Goal: Task Accomplishment & Management: Use online tool/utility

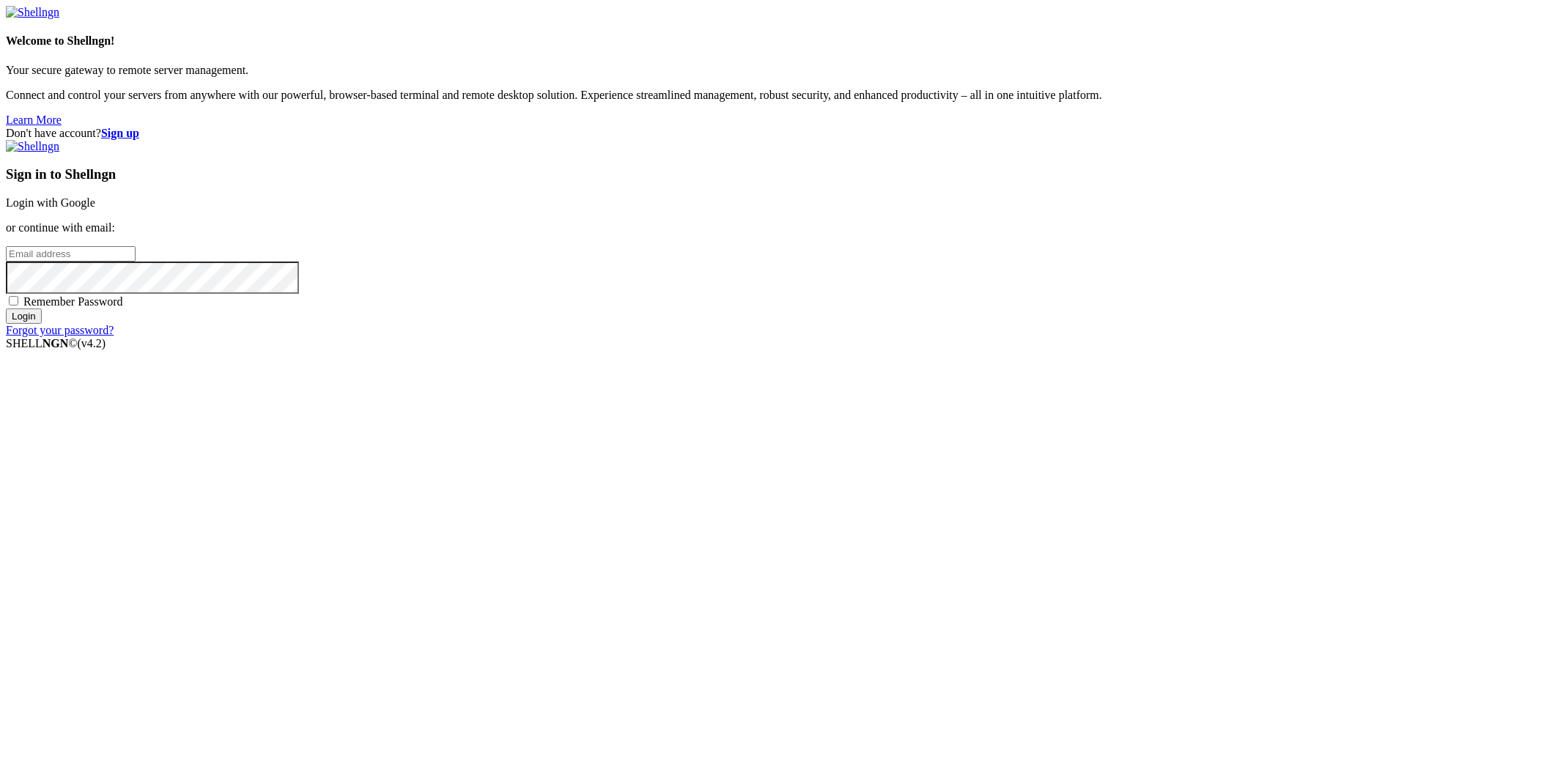
click at [95, 208] on link "Login with Google" at bounding box center [51, 202] width 89 height 12
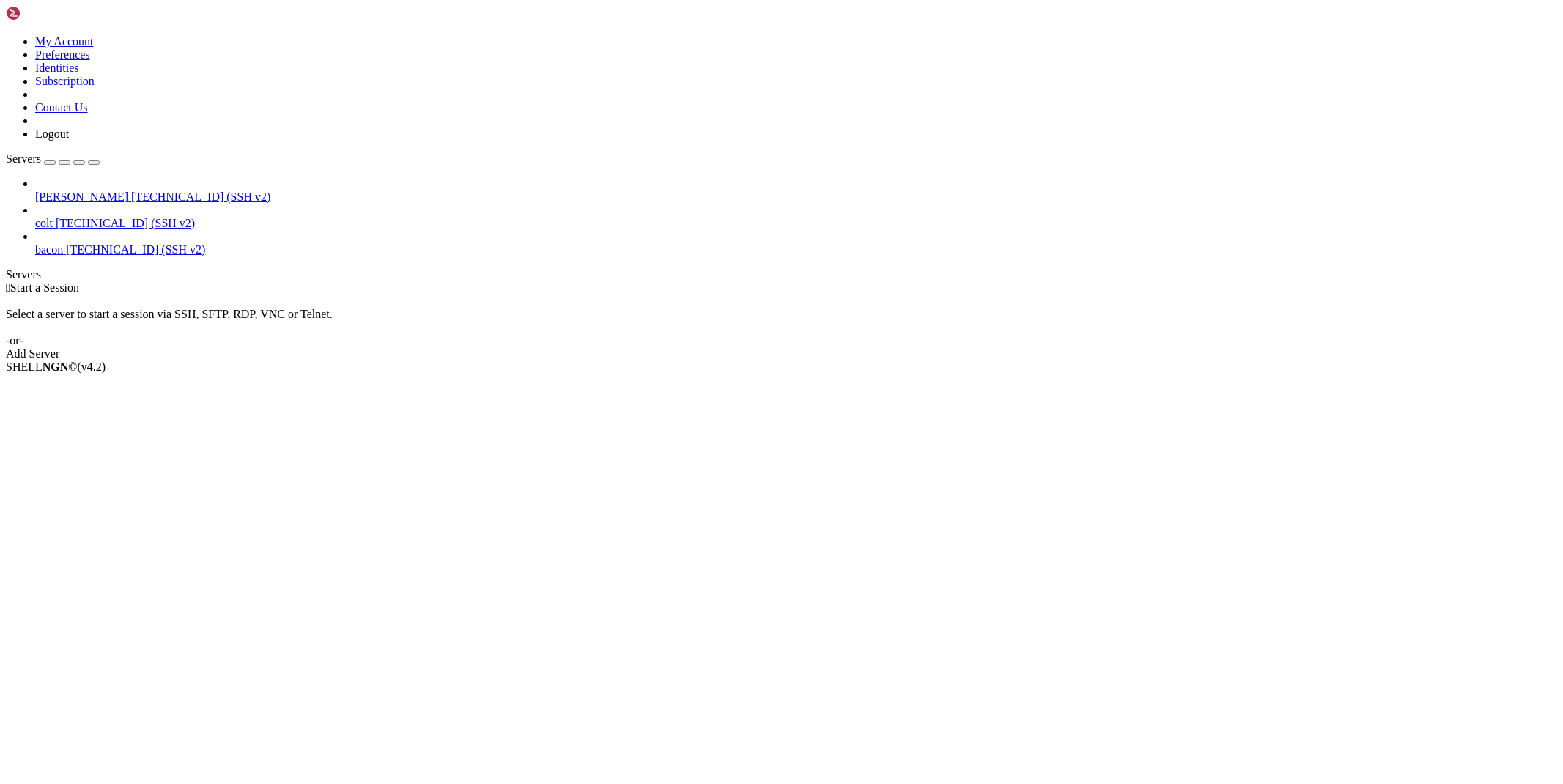
click at [6, 22] on link at bounding box center [48, 16] width 84 height 12
click at [72, 217] on span "[TECHNICAL_ID] (SSH v2)" at bounding box center [125, 223] width 139 height 12
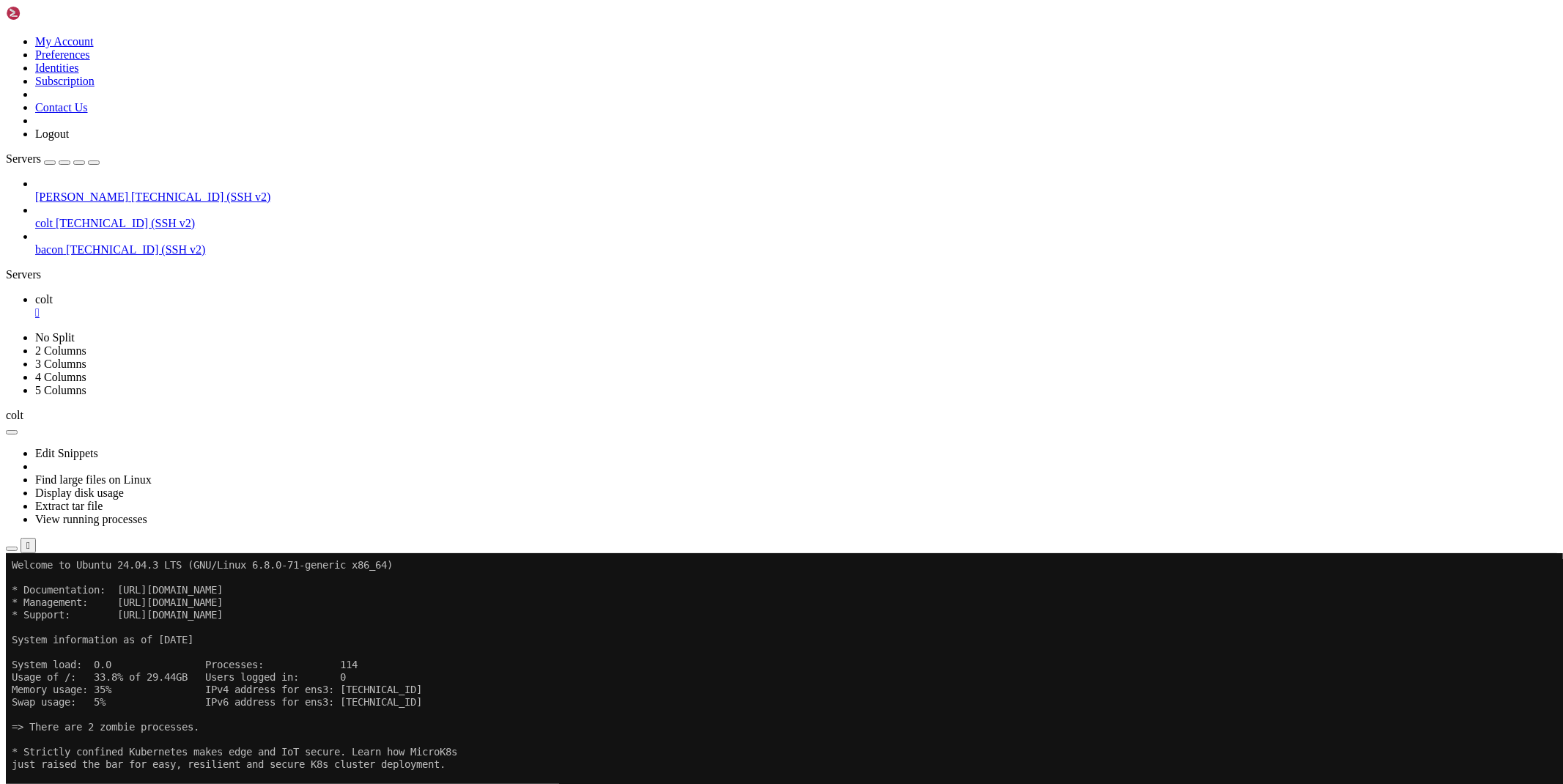
click at [12, 549] on icon "button" at bounding box center [12, 549] width 0 height 0
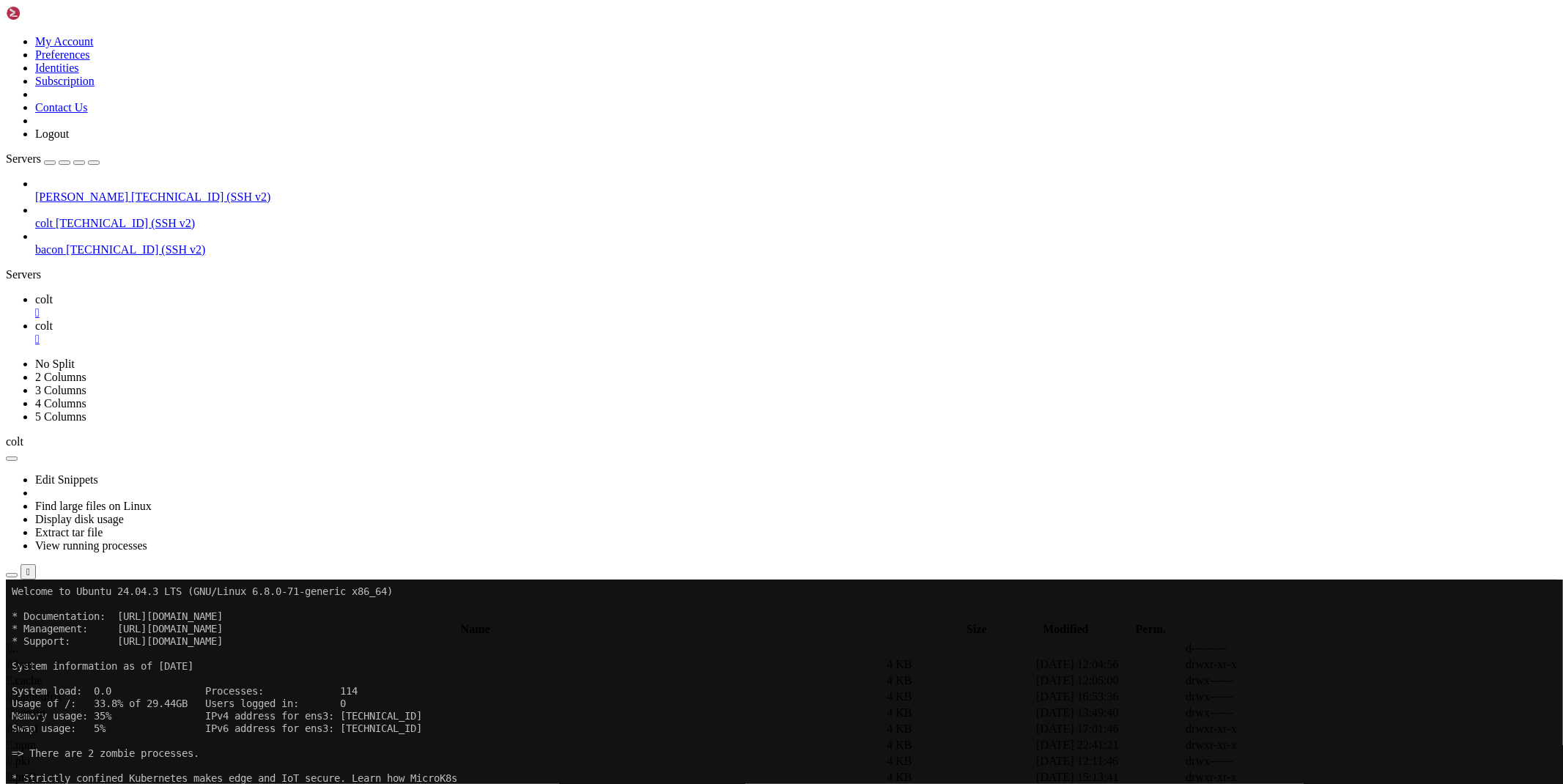
scroll to position [82, 0]
click at [253, 657] on td " database" at bounding box center [450, 664] width 885 height 15
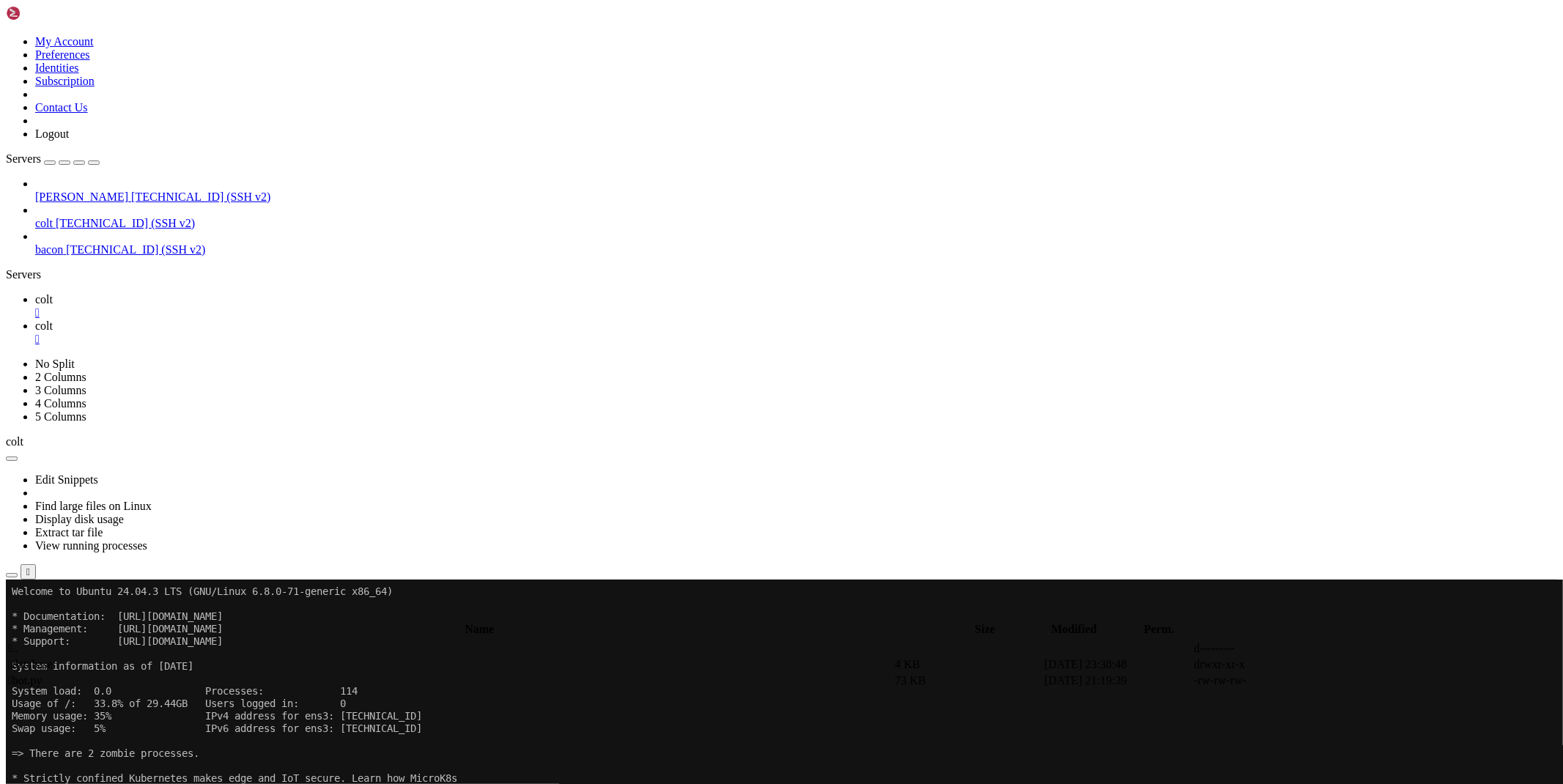
click at [253, 657] on td " database" at bounding box center [450, 664] width 885 height 15
type input "/root/bacon-bot/database"
click at [1344, 664] on icon at bounding box center [1344, 664] width 0 height 0
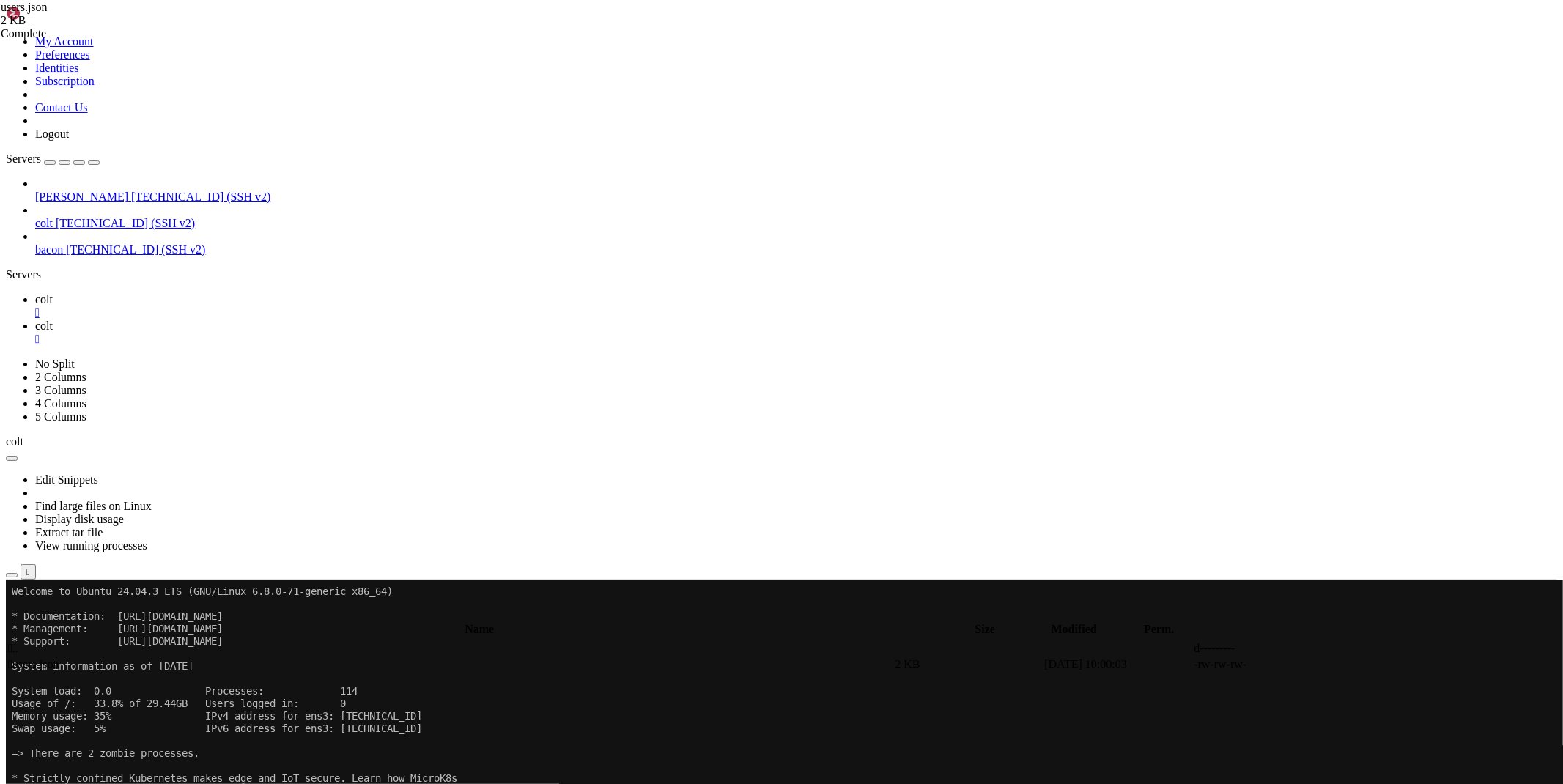
click at [302, 333] on div "" at bounding box center [796, 339] width 1523 height 13
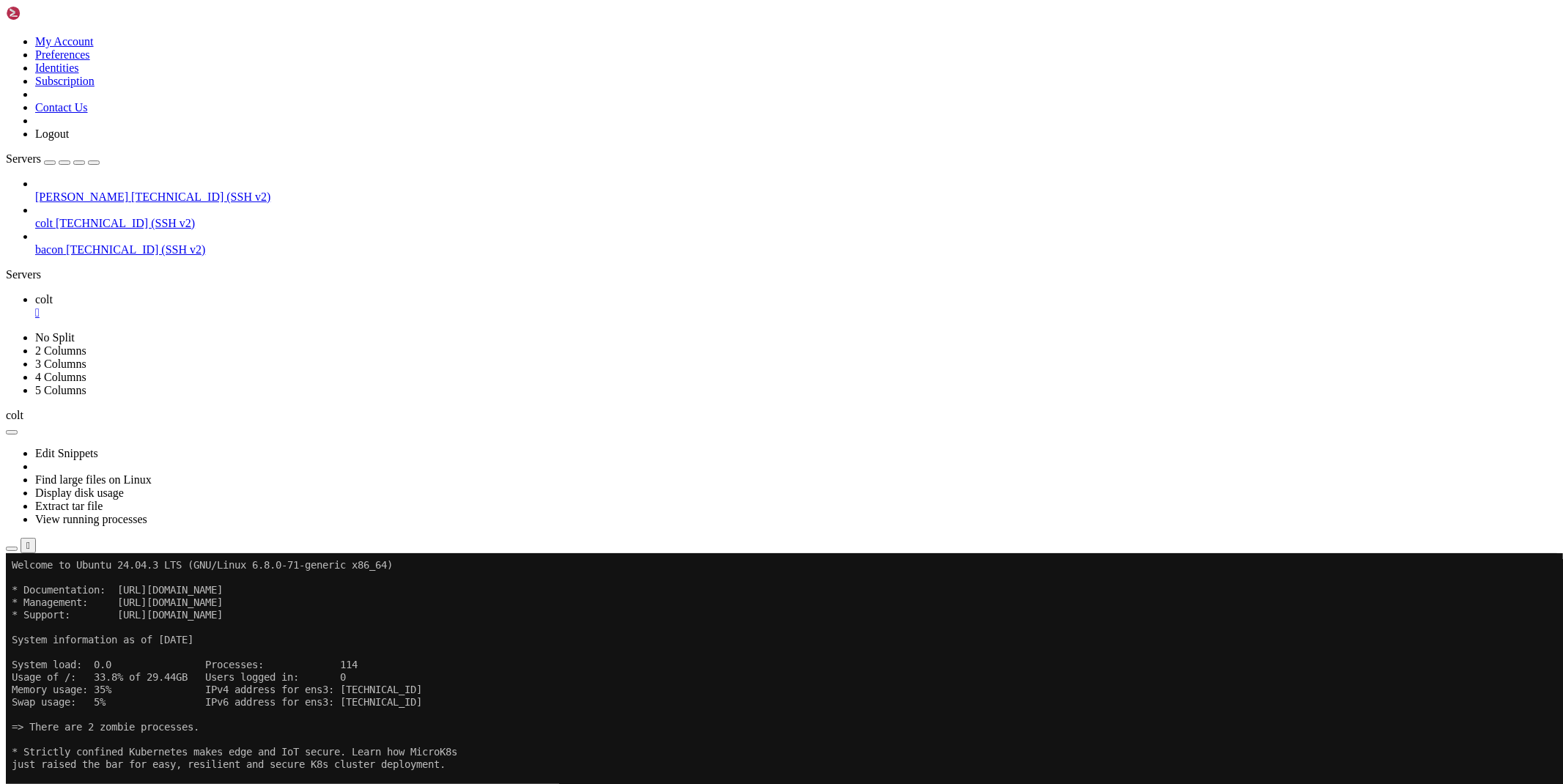
click at [240, 293] on link "colt " at bounding box center [796, 306] width 1523 height 26
click at [237, 306] on div "" at bounding box center [796, 313] width 1523 height 13
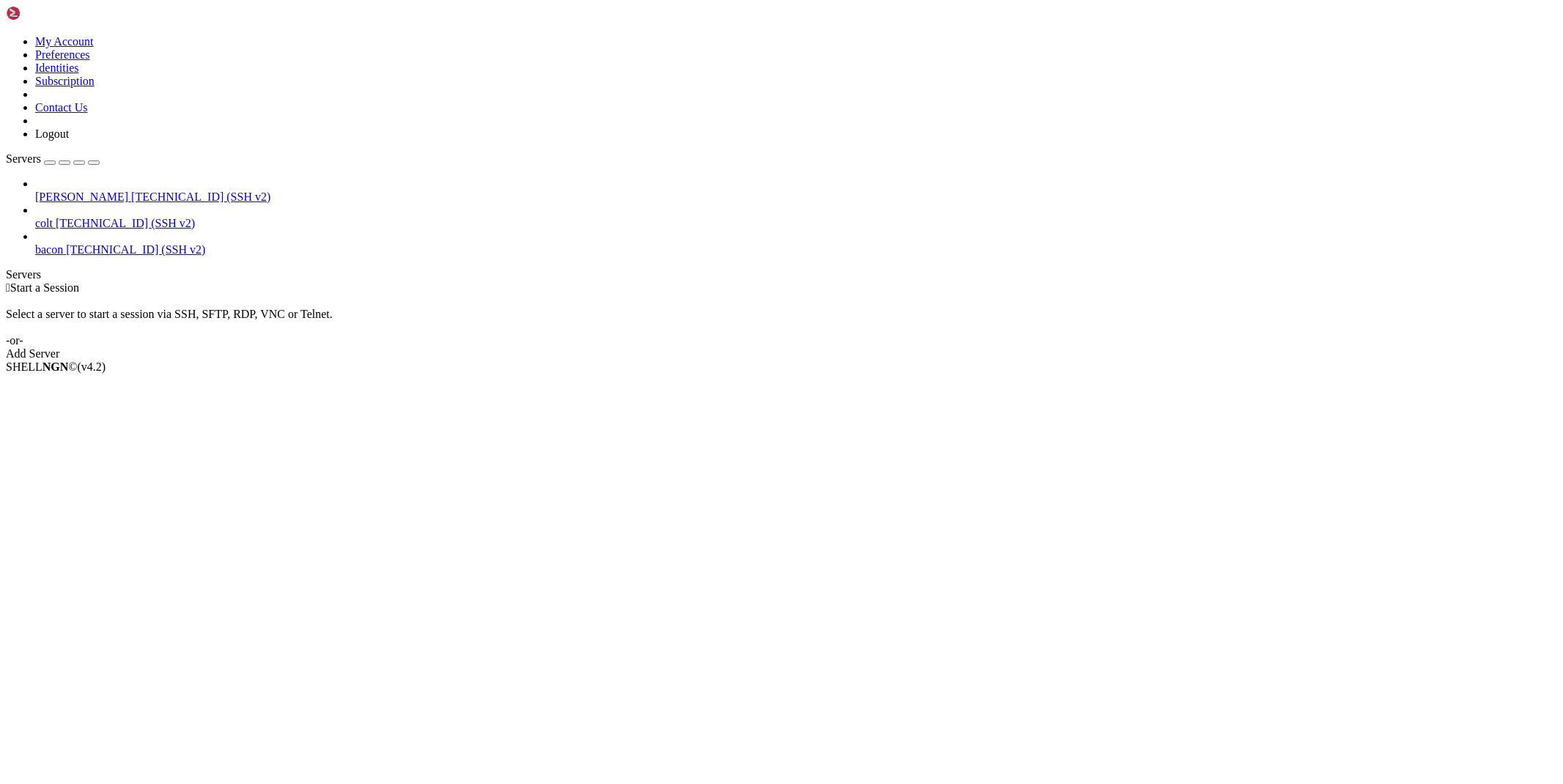
click at [107, 191] on span "[PERSON_NAME]" at bounding box center [82, 197] width 93 height 12
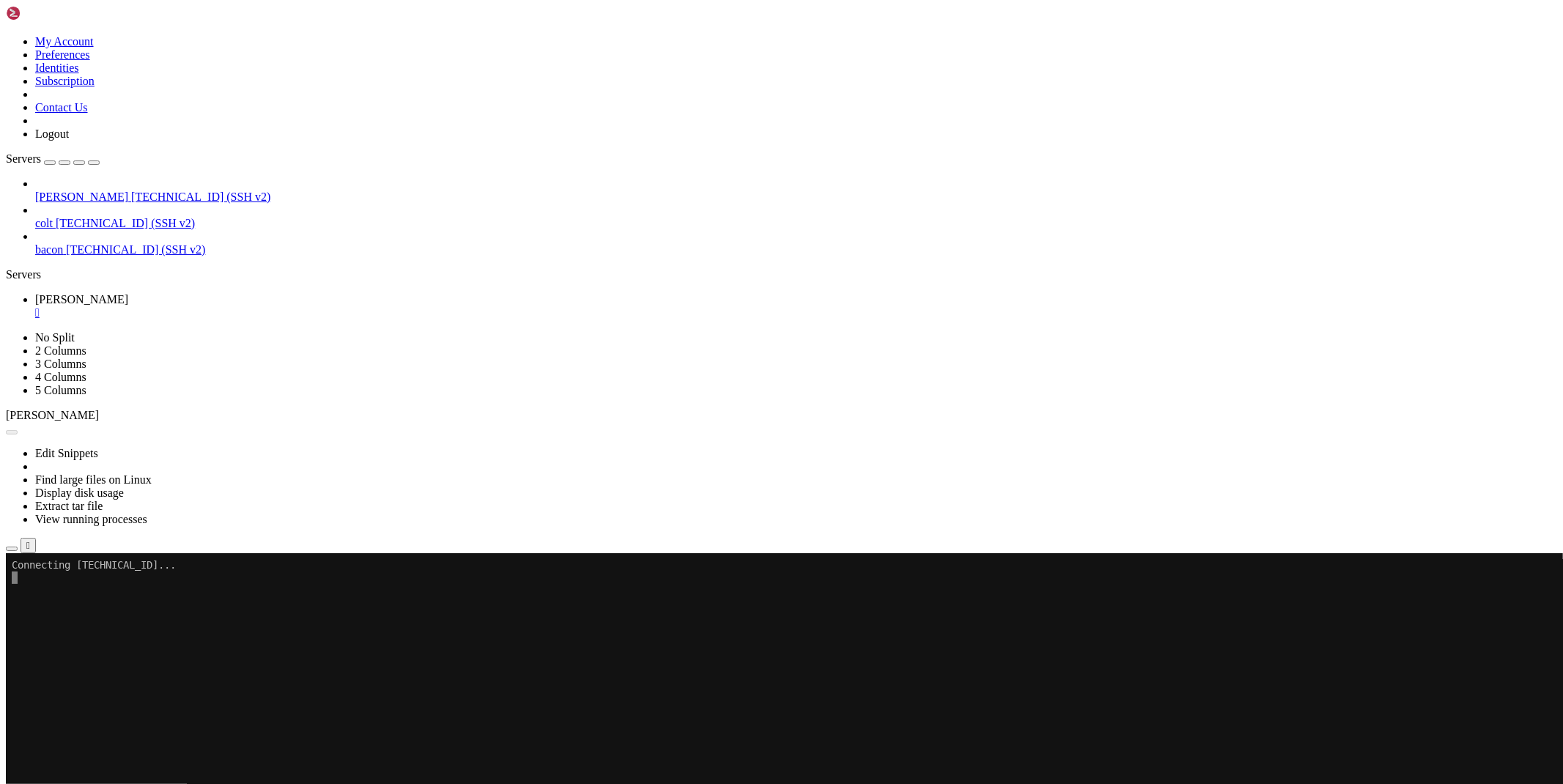
scroll to position [0, 0]
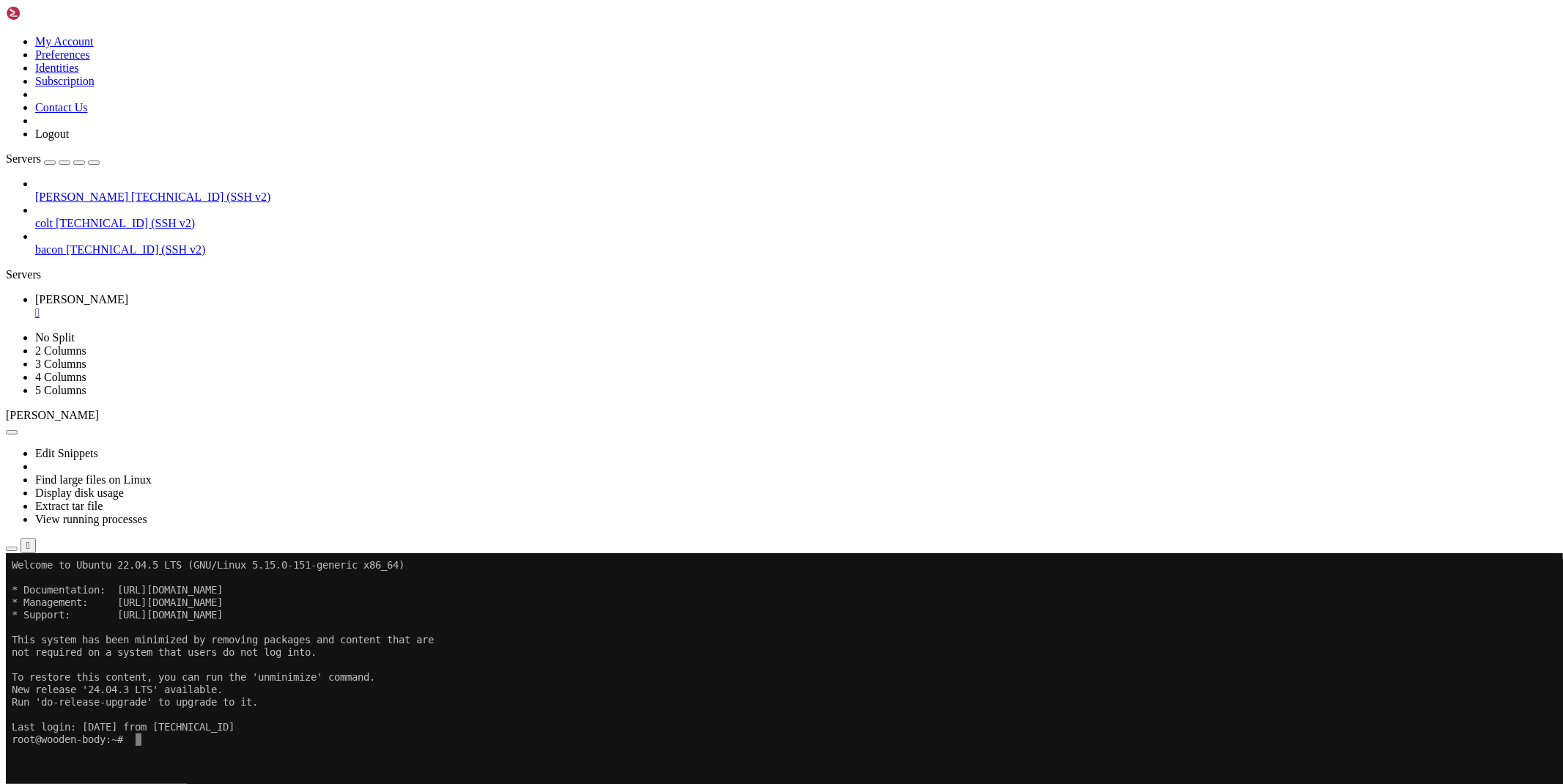
click at [12, 549] on icon "button" at bounding box center [12, 549] width 0 height 0
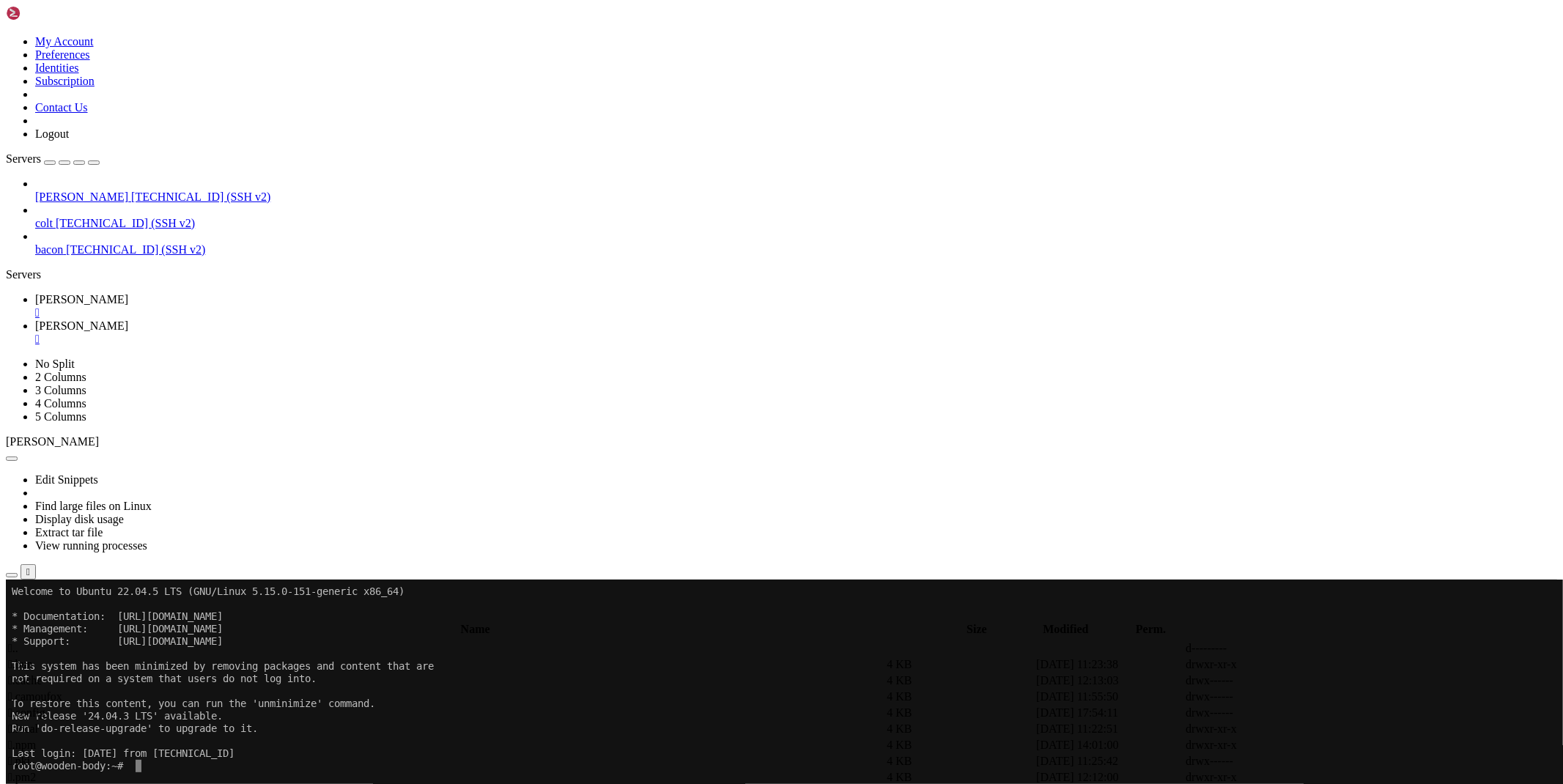
type input "/root/ryx"
click at [1344, 713] on icon at bounding box center [1344, 713] width 0 height 0
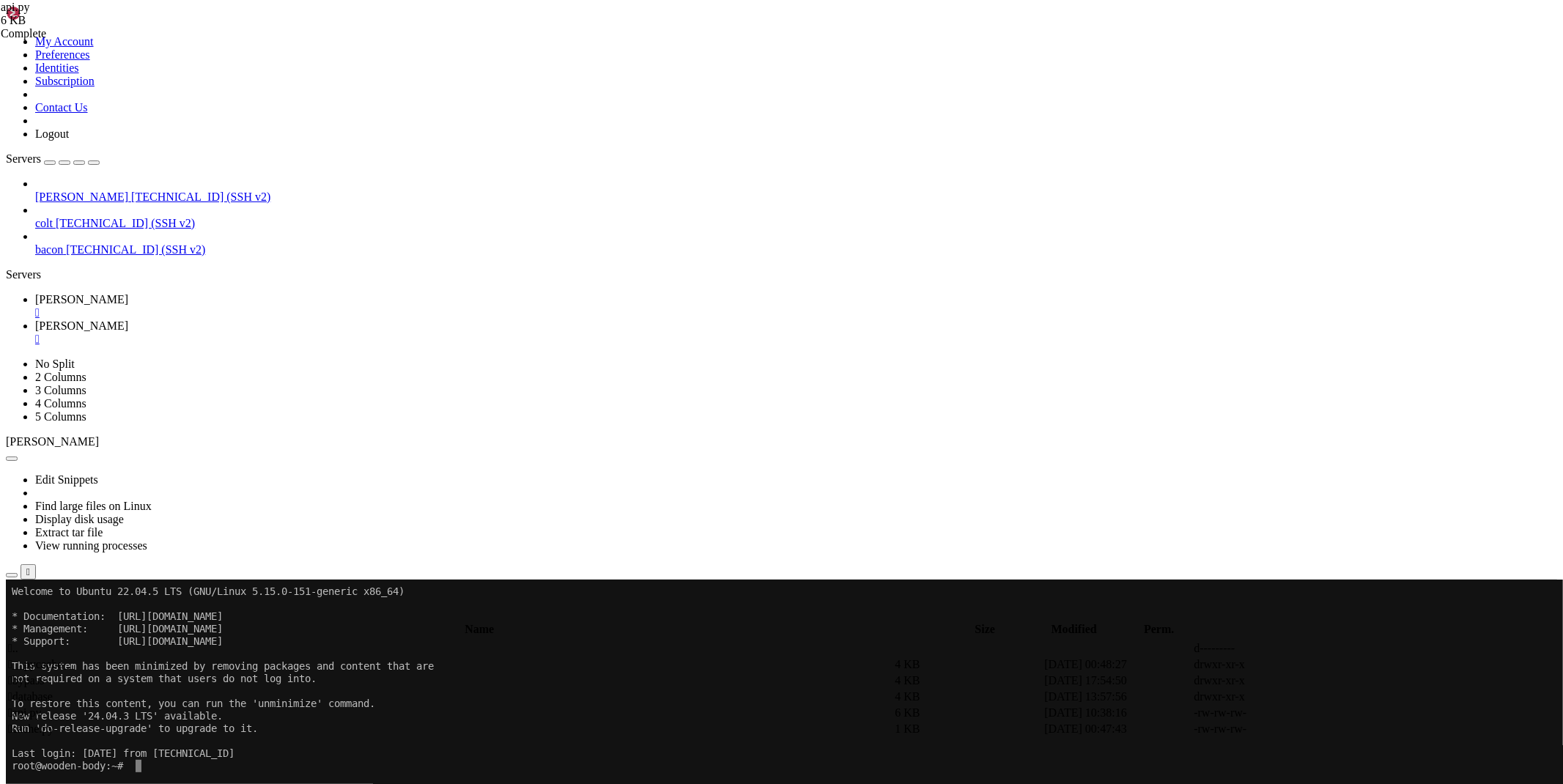
type textarea "t=time.time()-s"
paste textarea
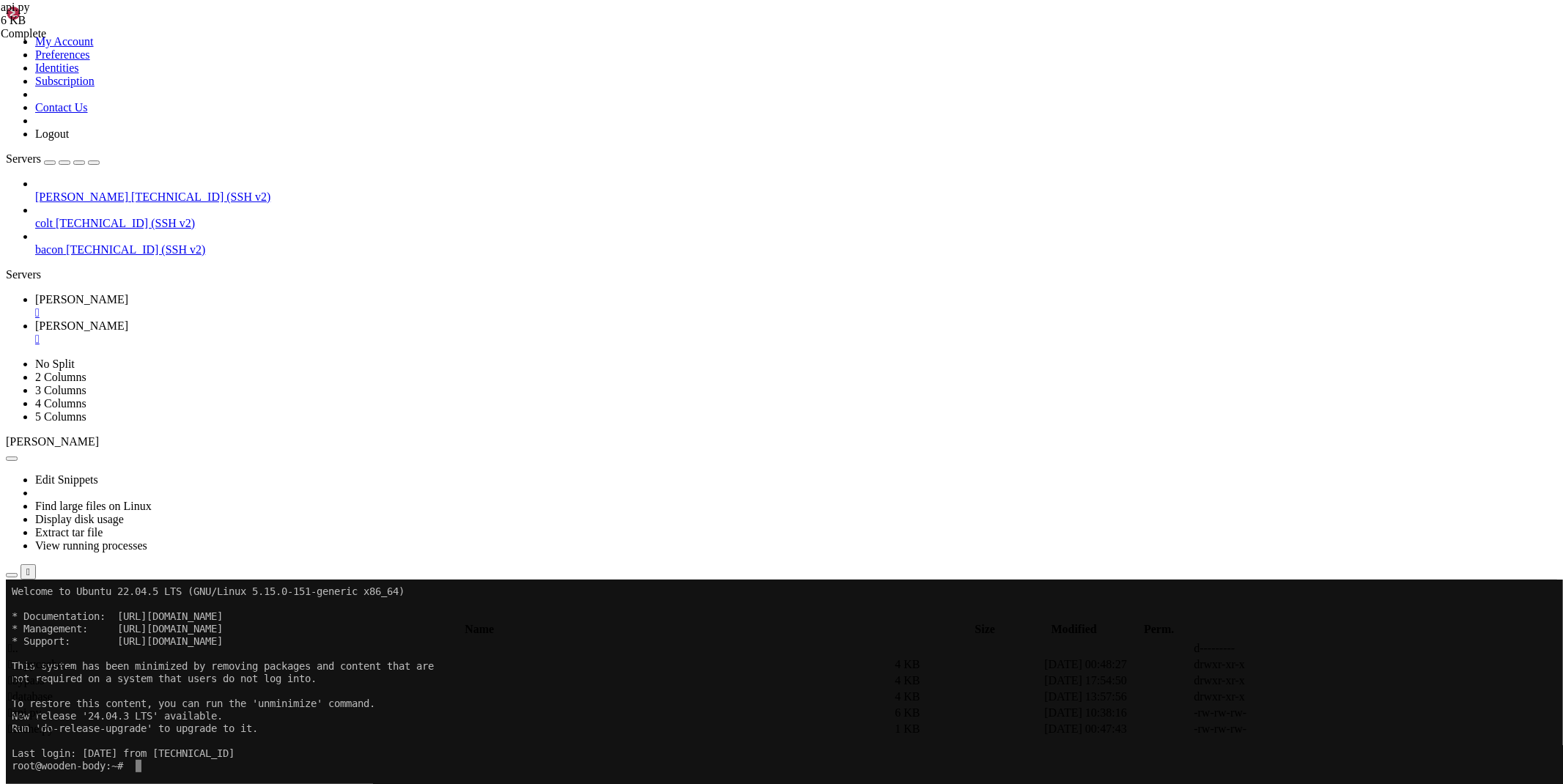
scroll to position [0, 8]
type textarea "with open('/root/ryx/database/keys.json','r',encoding='utf-8') as file: databas…"
click at [44, 674] on span " bypass" at bounding box center [26, 681] width 36 height 12
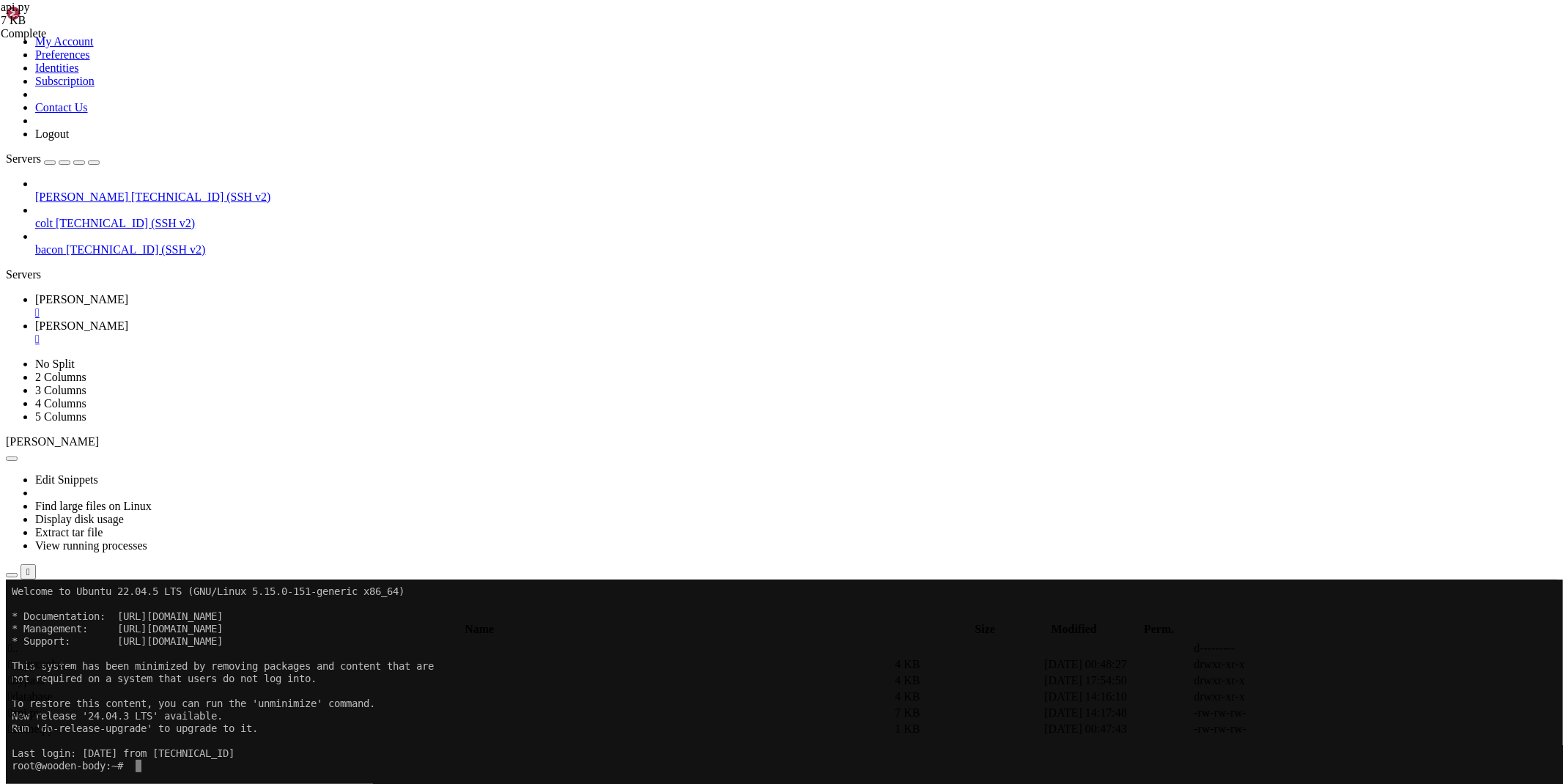
click at [44, 674] on span " bypass" at bounding box center [26, 681] width 36 height 12
type input "/root/ryx/bypass"
click at [1344, 681] on icon at bounding box center [1344, 681] width 0 height 0
type textarea "else: return 'An error occurred while bypass the Codex (whitelisted)'"
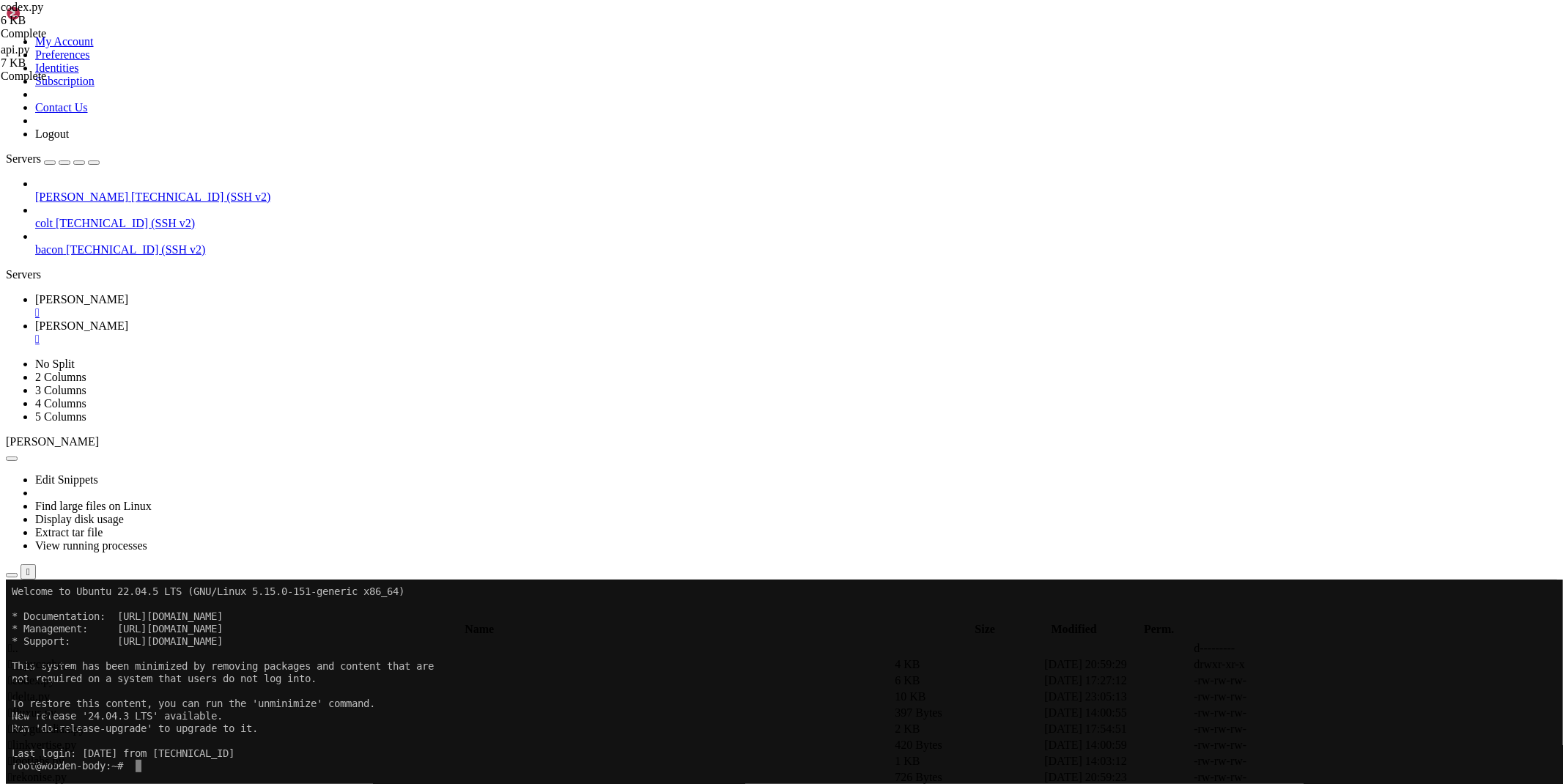
scroll to position [255, 0]
click at [243, 293] on link "maus " at bounding box center [796, 306] width 1523 height 26
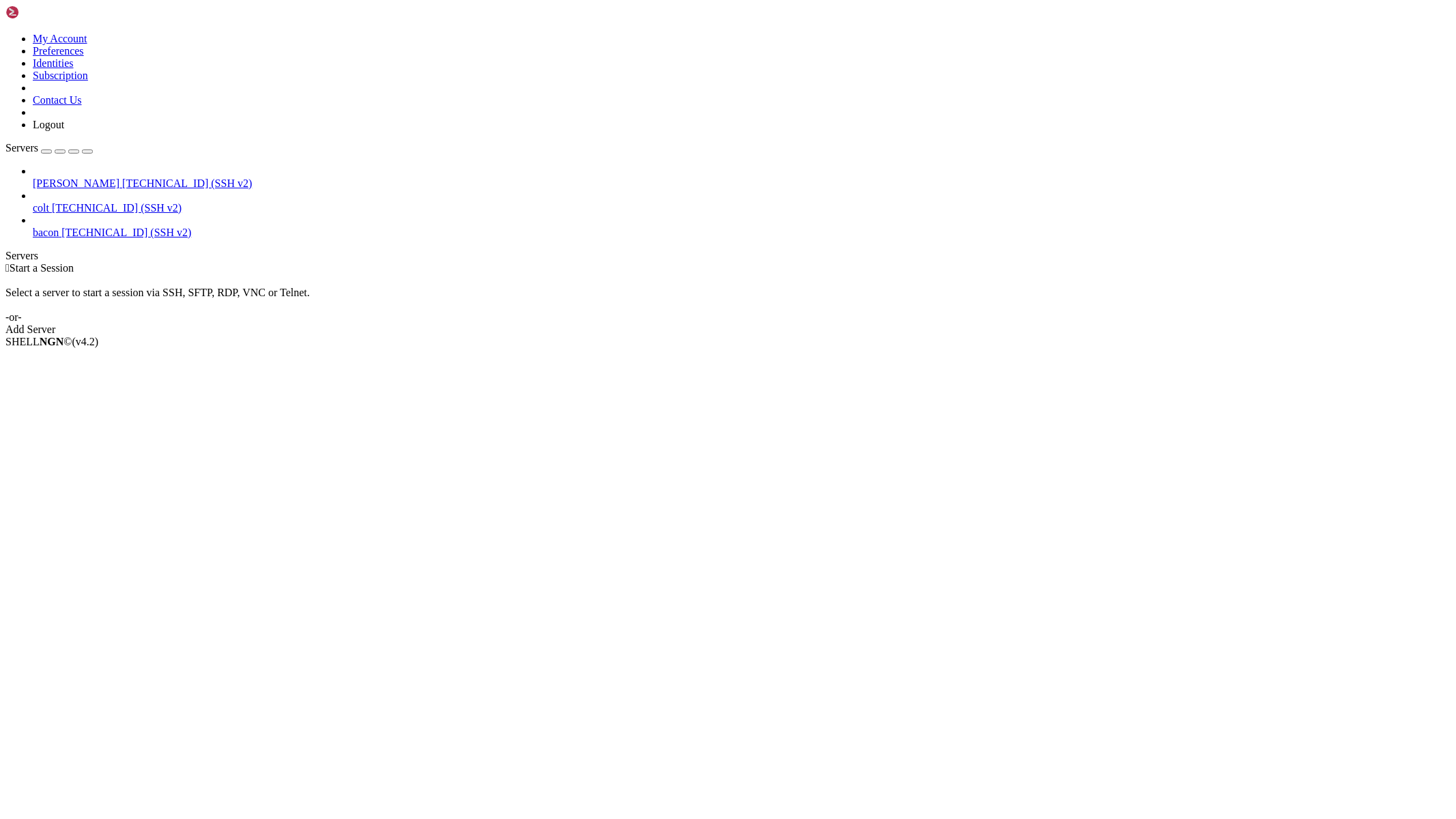
click at [486, 302] on div " Start a Session Select a server to start a session via SSH, SFTP, RDP, VNC or…" at bounding box center [728, 299] width 1445 height 74
